Goal: Check status: Check status

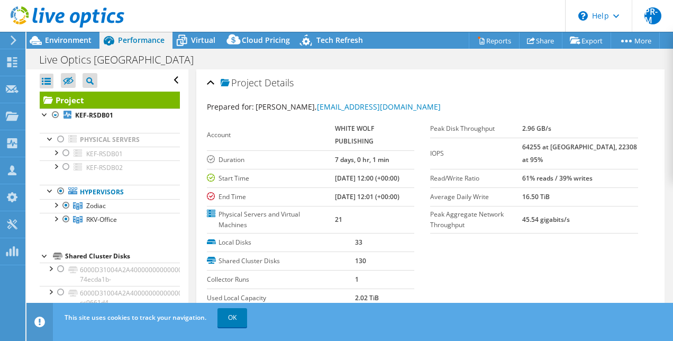
select select "USD"
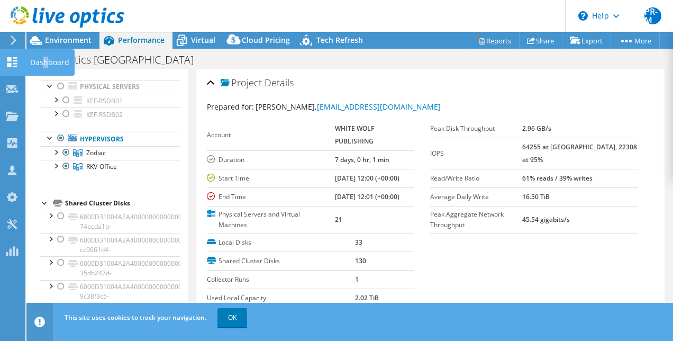
click at [45, 61] on div "Dashboard" at bounding box center [50, 62] width 50 height 26
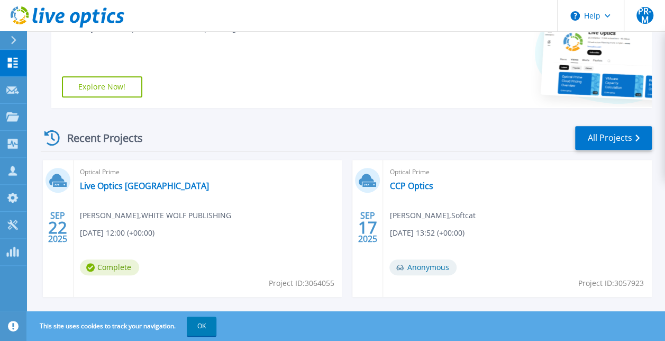
scroll to position [317, 0]
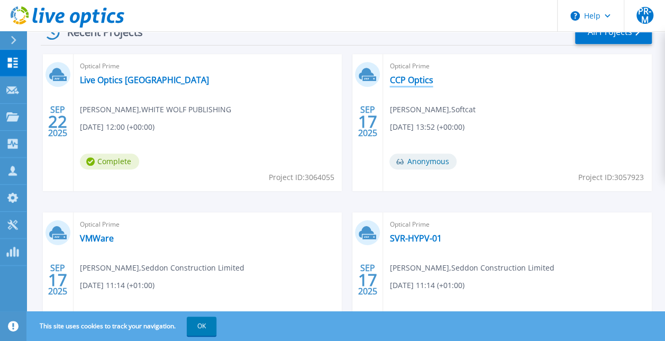
click at [406, 81] on link "CCP Optics" at bounding box center [410, 80] width 43 height 11
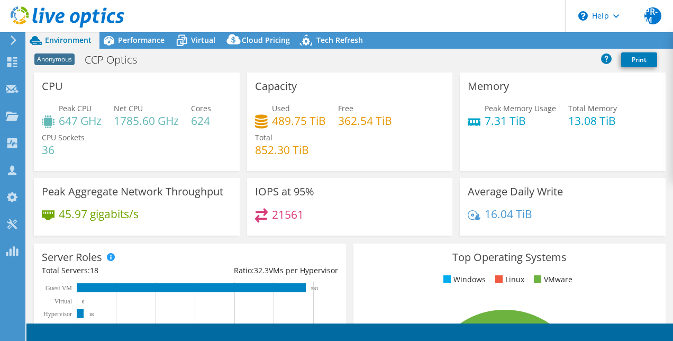
click at [386, 89] on div "Capacity Used 489.75 TiB Free 362.54 TiB Total 852.30 TiB" at bounding box center [350, 121] width 206 height 98
select select "USD"
radio input "true"
radio input "false"
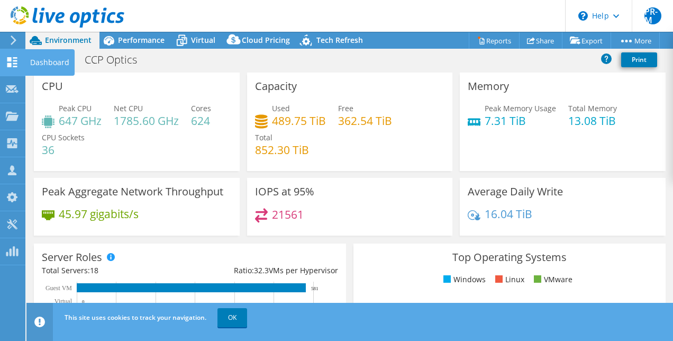
click at [58, 65] on div "Dashboard" at bounding box center [50, 62] width 50 height 26
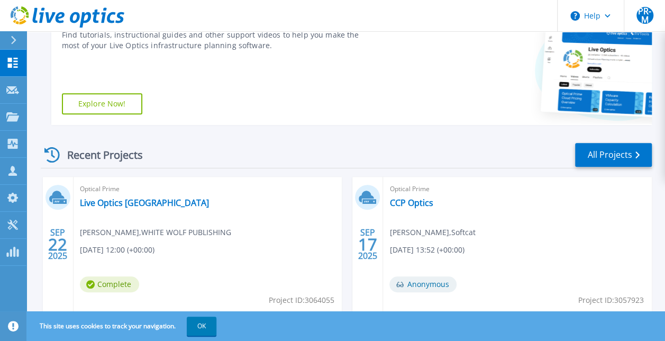
scroll to position [265, 0]
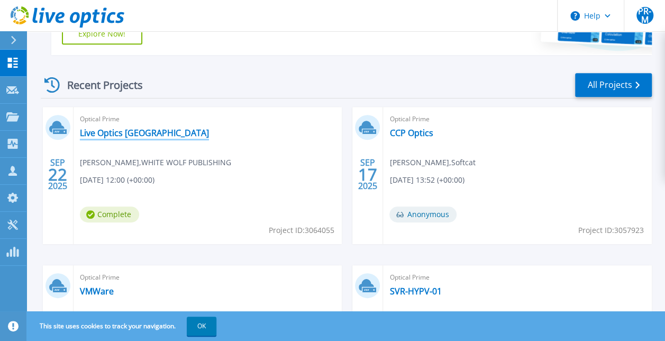
click at [134, 131] on link "Live Optics [GEOGRAPHIC_DATA]" at bounding box center [144, 132] width 129 height 11
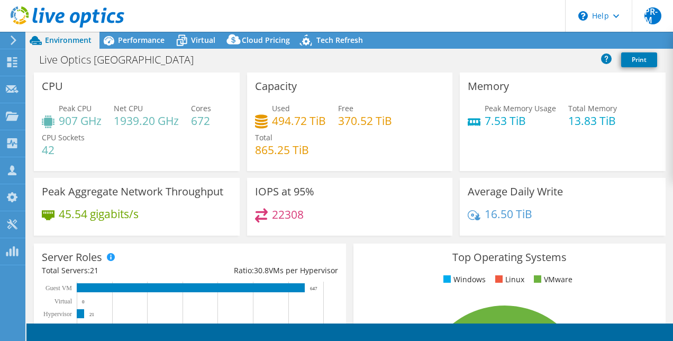
select select "USD"
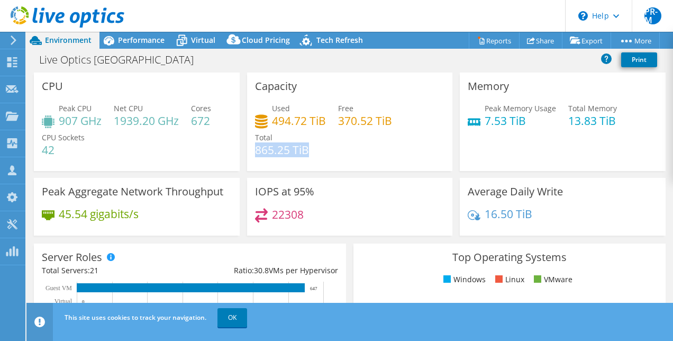
drag, startPoint x: 253, startPoint y: 150, endPoint x: 305, endPoint y: 148, distance: 51.9
click at [305, 148] on h4 "865.25 TiB" at bounding box center [282, 150] width 54 height 12
drag, startPoint x: 305, startPoint y: 148, endPoint x: 337, endPoint y: 153, distance: 32.7
click at [337, 153] on div "Used 494.72 TiB Free 370.52 TiB Total 865.25 TiB" at bounding box center [350, 134] width 190 height 63
click at [194, 38] on span "Virtual" at bounding box center [203, 40] width 24 height 10
